Goal: Navigation & Orientation: Find specific page/section

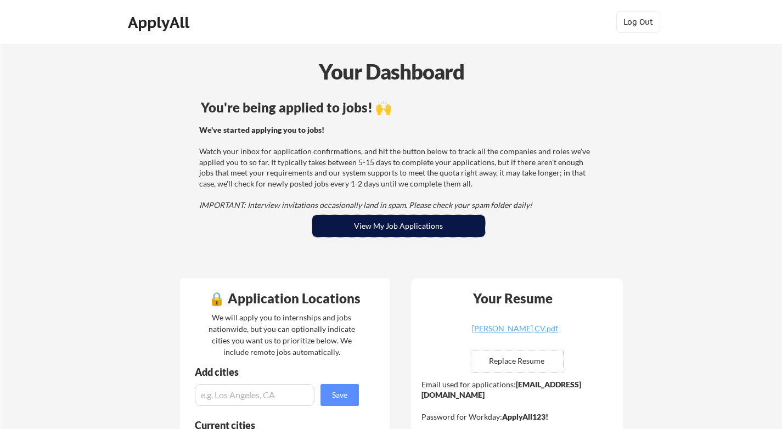
click at [340, 231] on button "View My Job Applications" at bounding box center [398, 226] width 173 height 22
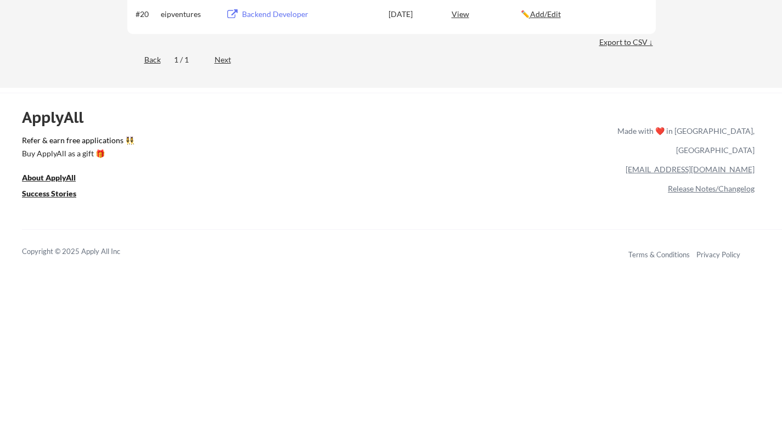
scroll to position [1035, 0]
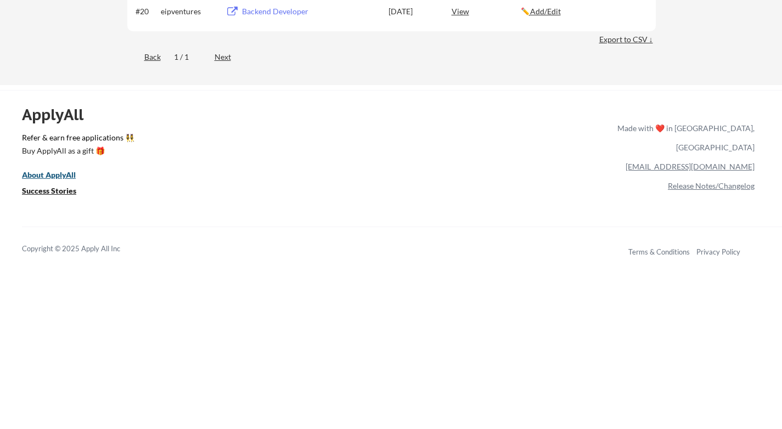
click at [41, 174] on u "About ApplyAll" at bounding box center [49, 174] width 54 height 9
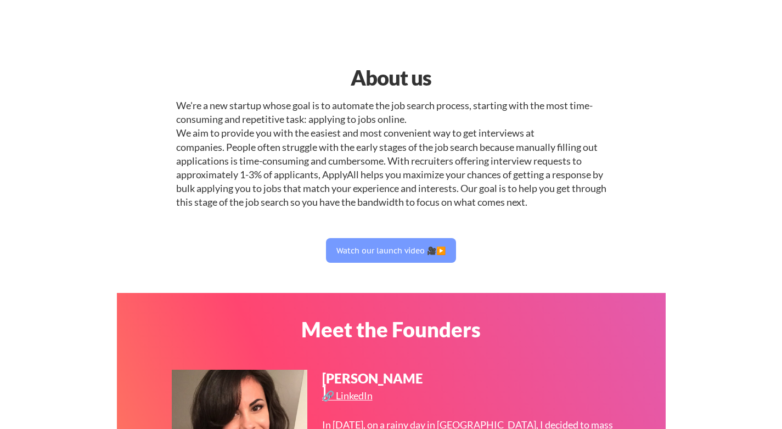
select select ""engineering""
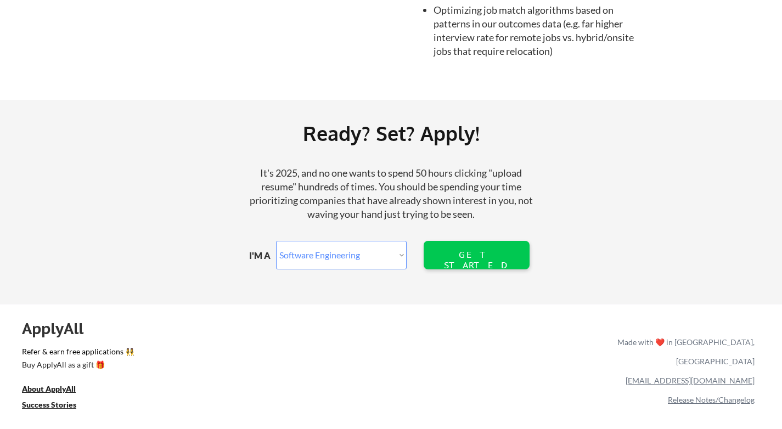
scroll to position [1278, 0]
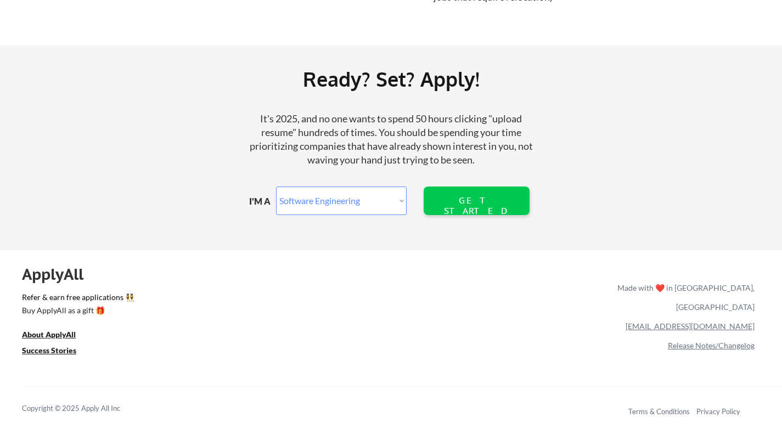
click at [341, 202] on select "Marketer Software Engineering Product Management Customer Success Sales UI/UX/P…" at bounding box center [341, 201] width 131 height 29
click at [61, 350] on u "Success Stories" at bounding box center [49, 350] width 54 height 9
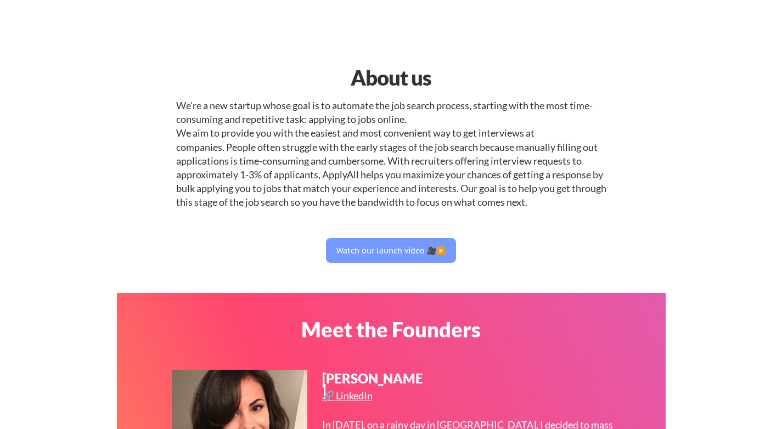
select select ""engineering""
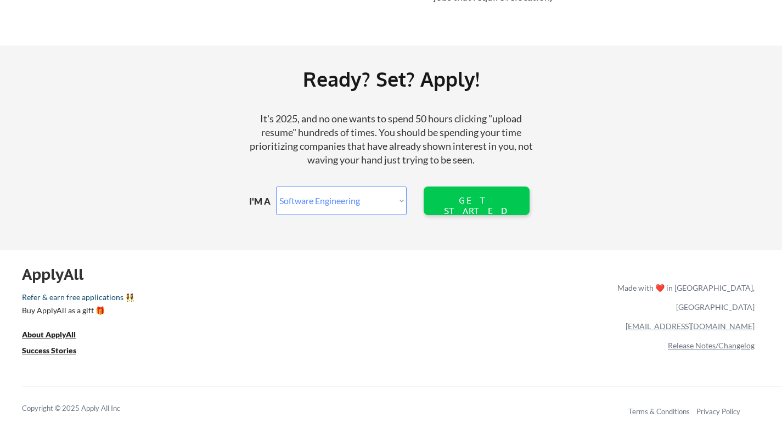
click at [108, 300] on link "Refer & earn free applications 👯‍♀️" at bounding box center [205, 299] width 366 height 12
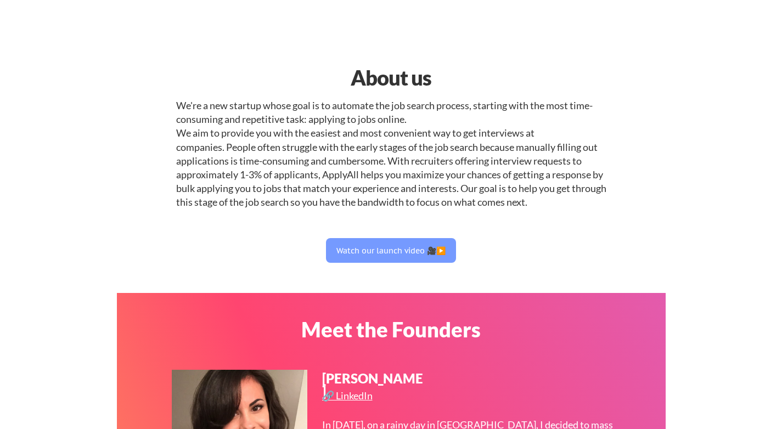
select select ""engineering""
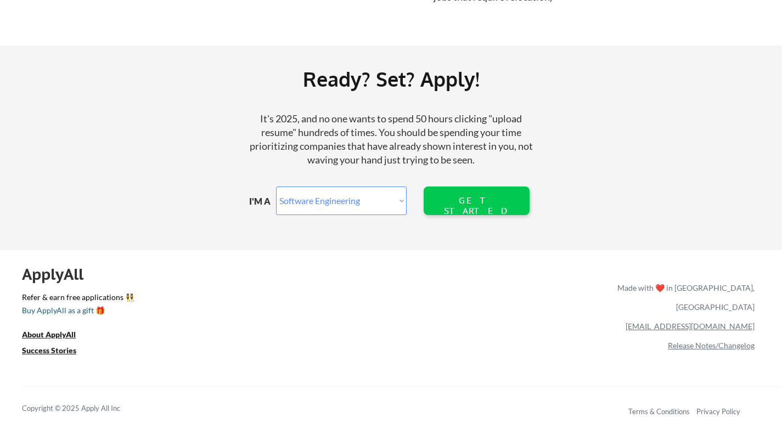
click at [75, 312] on div "Buy ApplyAll as a gift 🎁" at bounding box center [77, 311] width 110 height 8
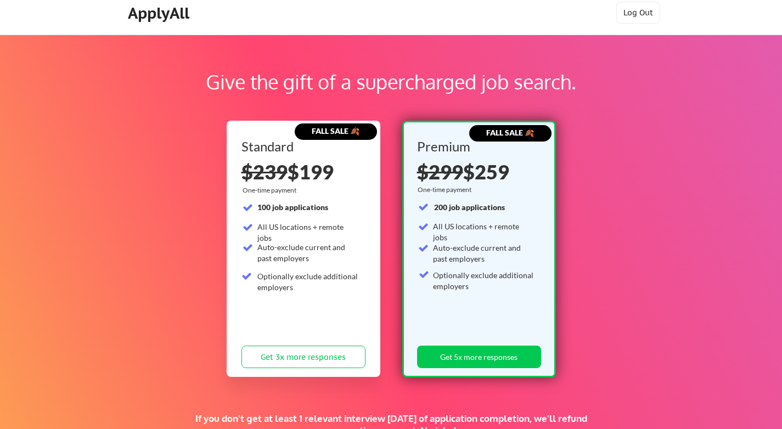
scroll to position [7, 0]
